Goal: Information Seeking & Learning: Learn about a topic

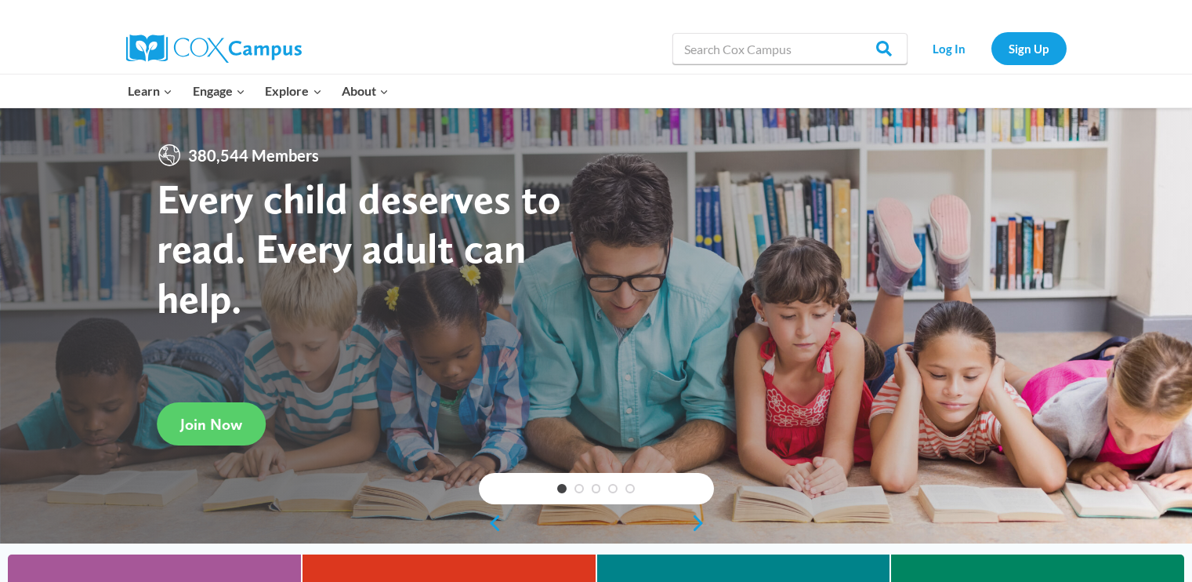
click at [737, 42] on input "Search in [URL][DOMAIN_NAME]" at bounding box center [790, 48] width 235 height 31
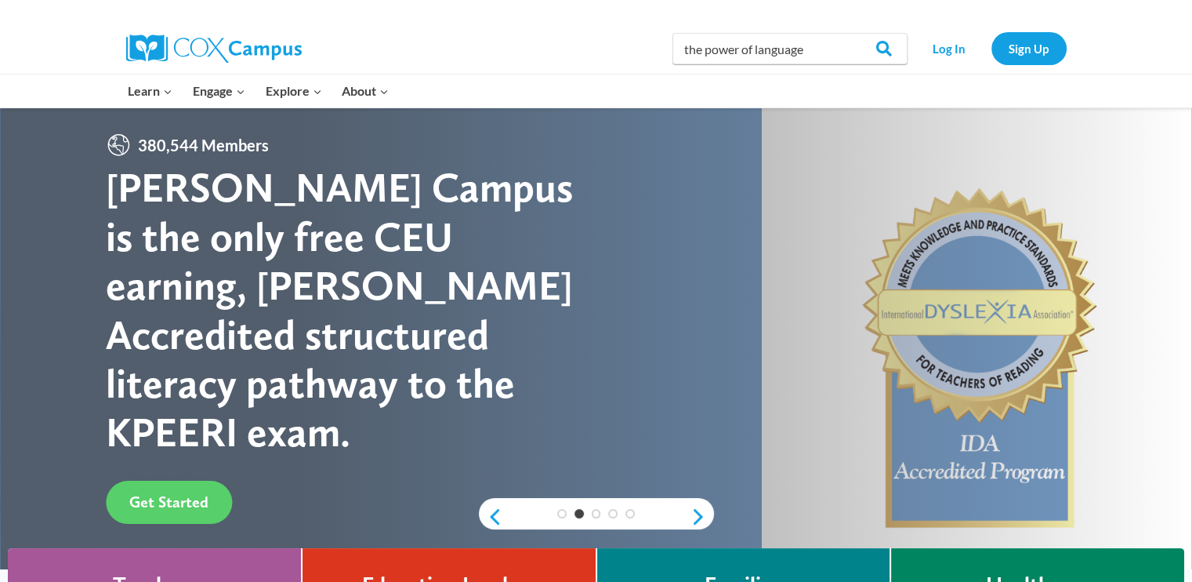
type input "the power of language"
click at [847, 33] on input "Search" at bounding box center [877, 48] width 61 height 31
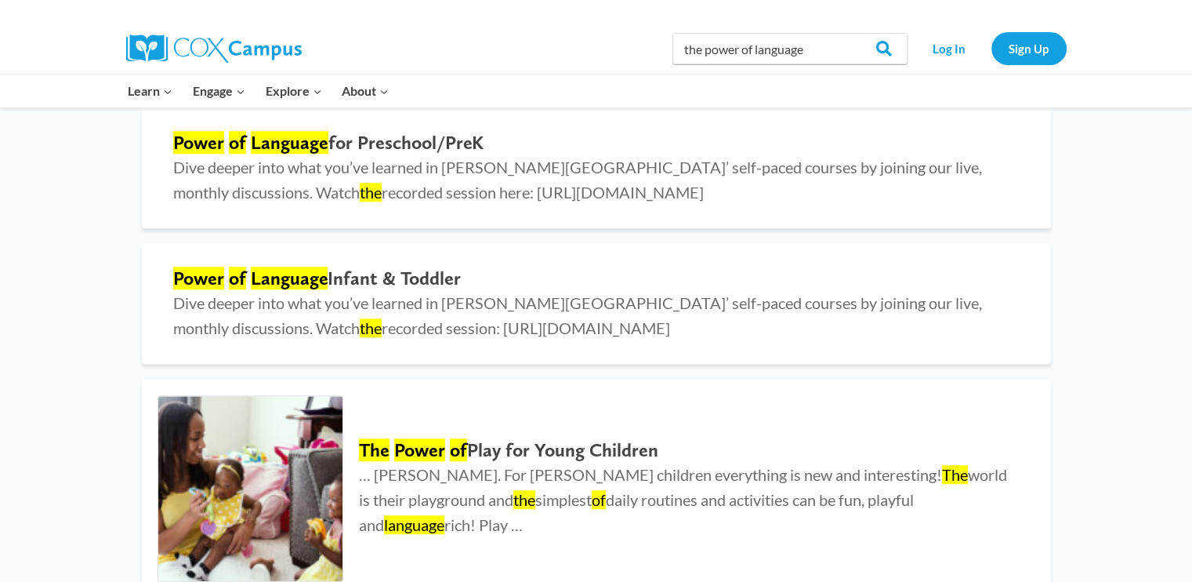
scroll to position [1502, 0]
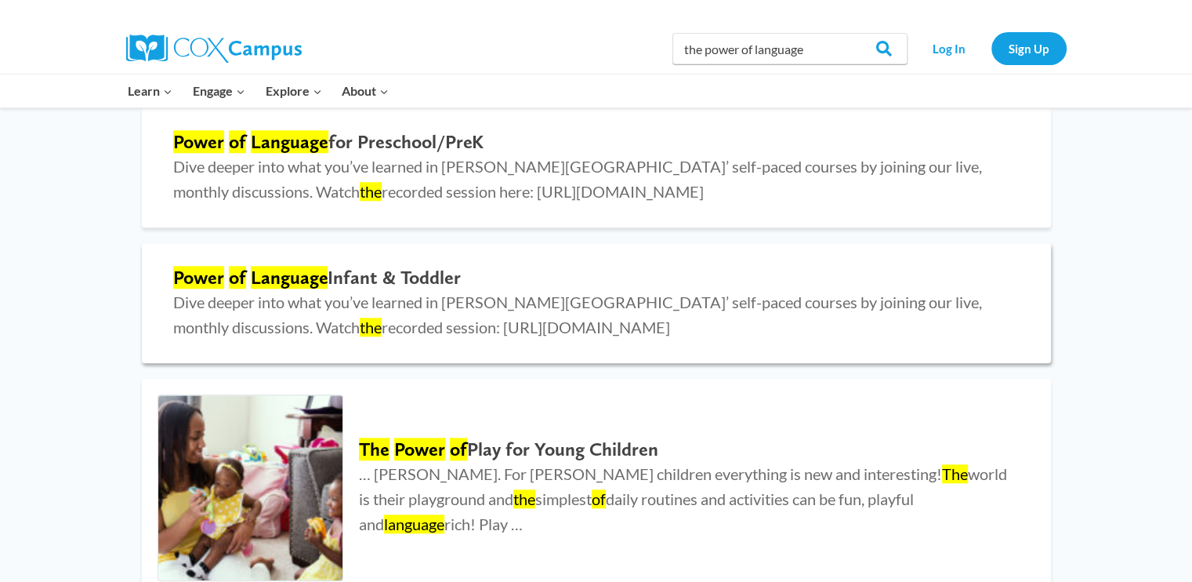
click at [385, 283] on h2 "Power of Language Infant & Toddler" at bounding box center [596, 278] width 847 height 23
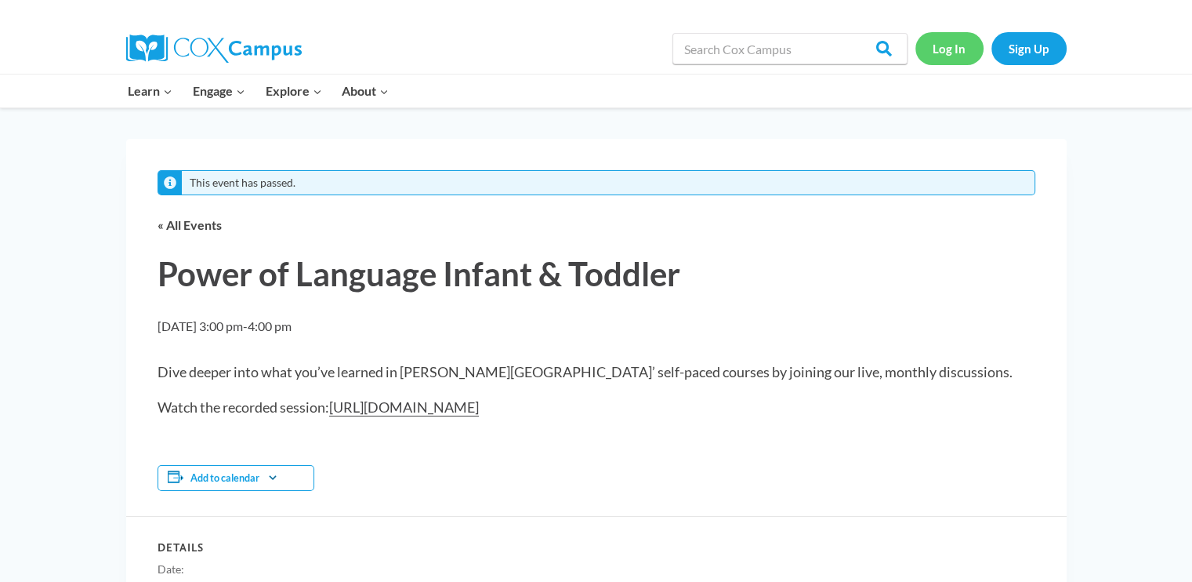
click at [944, 49] on link "Log In" at bounding box center [950, 48] width 68 height 32
